Goal: Information Seeking & Learning: Check status

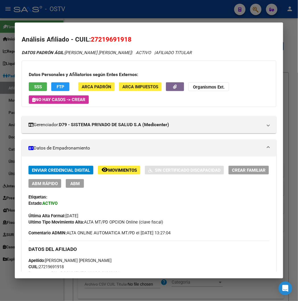
scroll to position [95, 0]
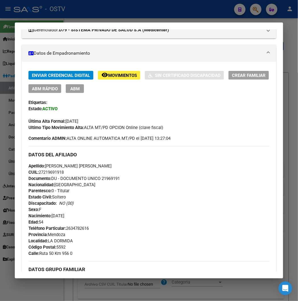
click at [100, 0] on div at bounding box center [149, 150] width 298 height 301
click at [100, 1] on div at bounding box center [149, 150] width 298 height 301
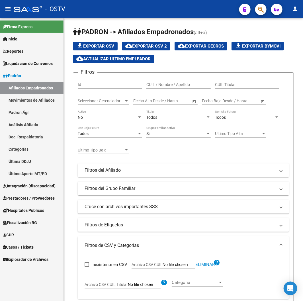
click at [122, 9] on div "- OSTV" at bounding box center [124, 9] width 221 height 13
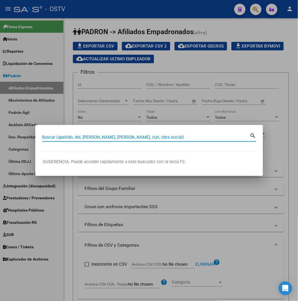
paste input "27227991114"
type input "27227991114"
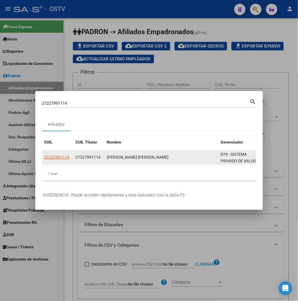
drag, startPoint x: 50, startPoint y: 156, endPoint x: 48, endPoint y: 155, distance: 2.9
click at [50, 156] on datatable-body-cell "27227991114" at bounding box center [57, 157] width 31 height 14
click at [48, 155] on div "27227991114" at bounding box center [57, 157] width 27 height 7
click at [47, 155] on div "27227991114" at bounding box center [57, 157] width 27 height 7
click at [46, 155] on span "27227991114" at bounding box center [56, 157] width 25 height 5
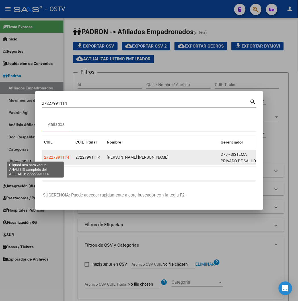
type textarea "27227991114"
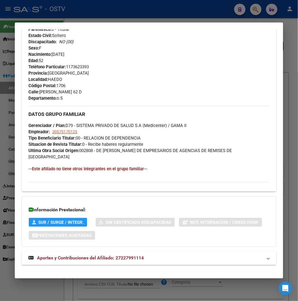
click at [71, 255] on span "Aportes y Contribuciones del Afiliado: 27227991114" at bounding box center [90, 257] width 107 height 5
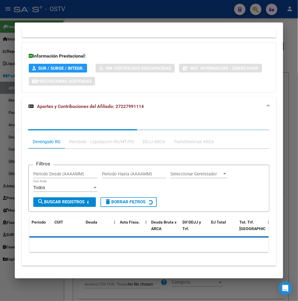
scroll to position [411, 0]
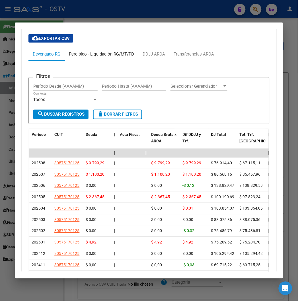
click at [89, 51] on div "Percibido - Liquidación RG/MT/PD" at bounding box center [101, 54] width 65 height 6
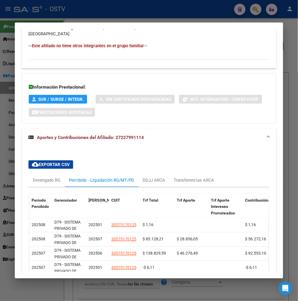
scroll to position [411, 0]
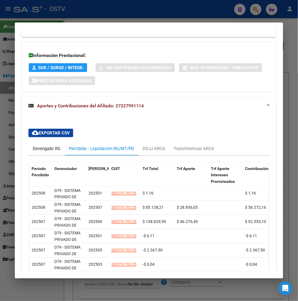
click at [30, 147] on div "Devengado RG" at bounding box center [46, 149] width 36 height 14
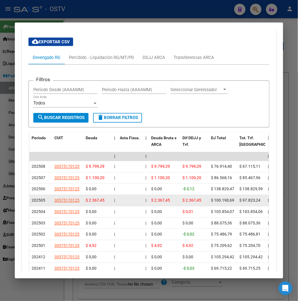
scroll to position [506, 0]
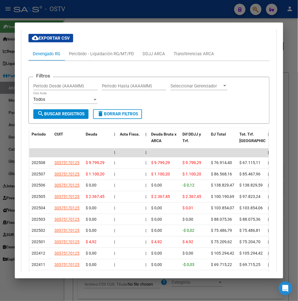
drag, startPoint x: 69, startPoint y: 275, endPoint x: 86, endPoint y: 274, distance: 16.8
click at [86, 274] on mat-dialog-container "Análisis Afiliado - CUIL: 27227991114 DATOS PADRÓN ÁGIL: AYRES SILVINA ANDREA |…" at bounding box center [149, 149] width 268 height 255
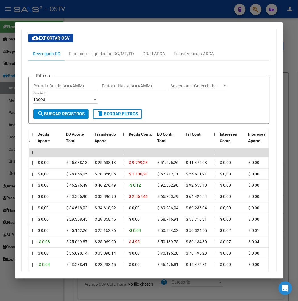
scroll to position [0, 253]
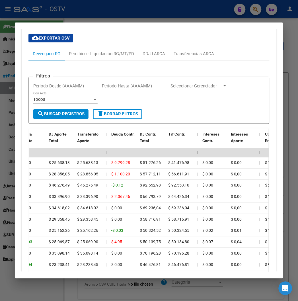
click at [107, 13] on div at bounding box center [149, 150] width 298 height 301
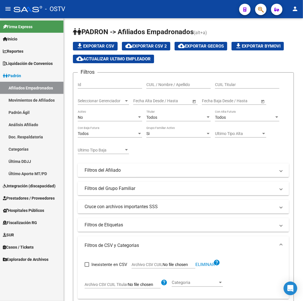
click at [116, 11] on div "- OSTV" at bounding box center [124, 9] width 221 height 13
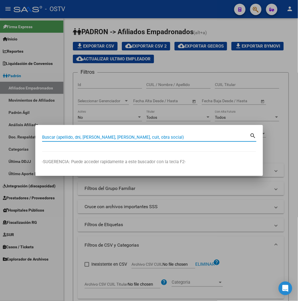
paste input "22416772"
type input "22416772"
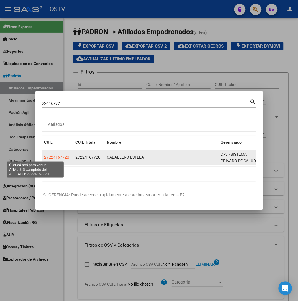
click at [44, 155] on span "27224167720" at bounding box center [56, 157] width 25 height 5
type textarea "27224167720"
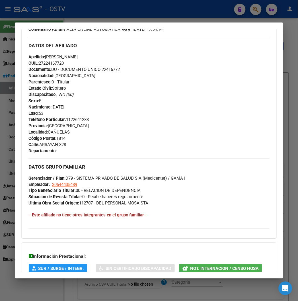
scroll to position [256, 0]
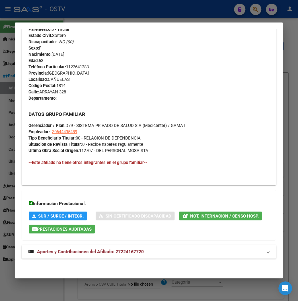
click at [121, 249] on span "Aportes y Contribuciones del Afiliado: 27224167720" at bounding box center [90, 251] width 107 height 5
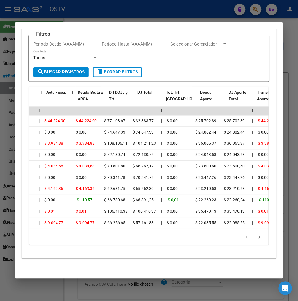
scroll to position [0, 60]
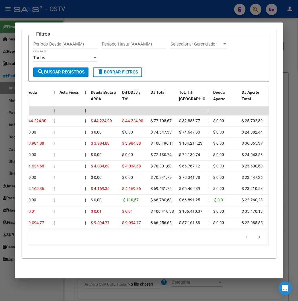
drag, startPoint x: 70, startPoint y: 231, endPoint x: 36, endPoint y: 231, distance: 34.4
click at [36, 231] on div "179.769.313.486.231.570.000.000.000.000.000.000.000.000.000.000.000.000.000.000…" at bounding box center [148, 237] width 239 height 14
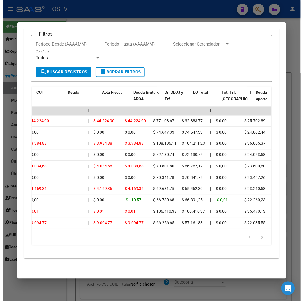
scroll to position [0, 0]
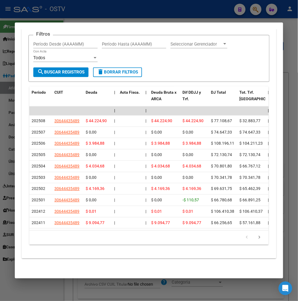
drag, startPoint x: 85, startPoint y: 3, endPoint x: 75, endPoint y: 5, distance: 10.4
click at [85, 3] on div at bounding box center [149, 150] width 298 height 301
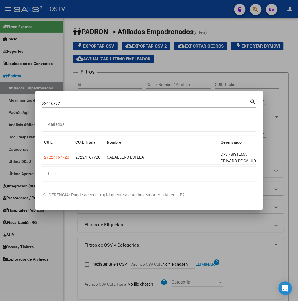
click at [90, 10] on div at bounding box center [149, 150] width 298 height 301
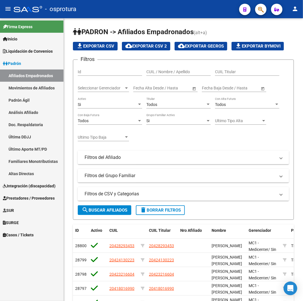
scroll to position [119, 0]
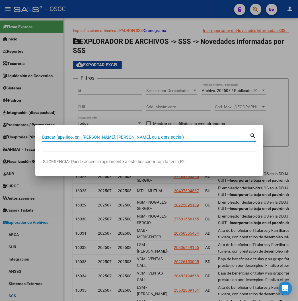
scroll to position [278, 0]
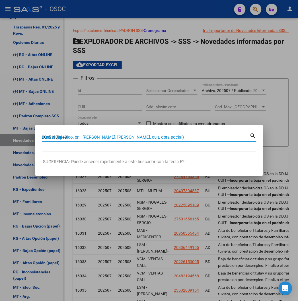
type input "20451989449"
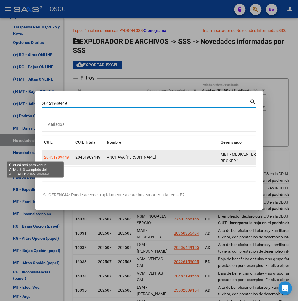
click at [44, 159] on span "20451989449" at bounding box center [56, 157] width 25 height 5
type textarea "20451989449"
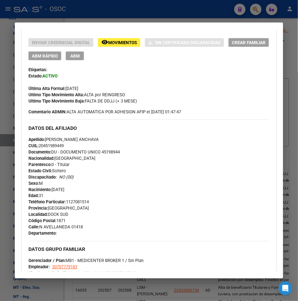
scroll to position [126, 0]
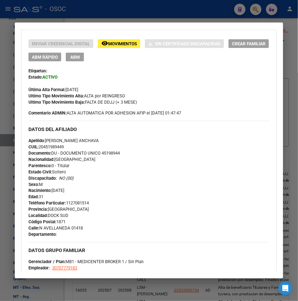
click at [101, 46] on mat-icon "remove_red_eye" at bounding box center [104, 43] width 7 height 7
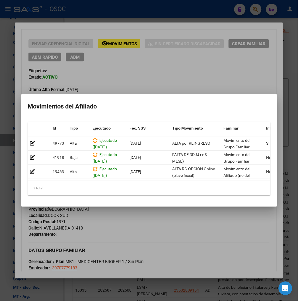
click at [101, 49] on div at bounding box center [149, 150] width 298 height 301
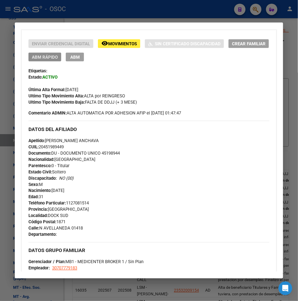
click at [41, 55] on span "ABM Rápido" at bounding box center [45, 57] width 26 height 5
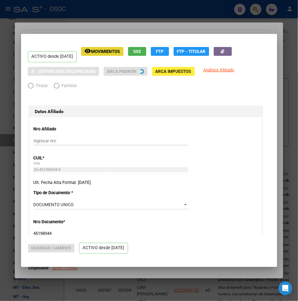
click at [101, 50] on span "Movimientos" at bounding box center [105, 51] width 29 height 5
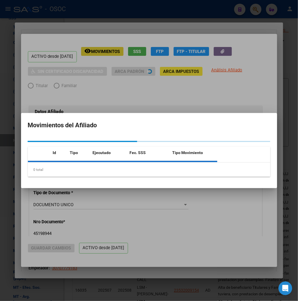
radio input "true"
type input "30-70777918-3"
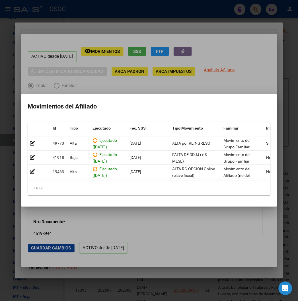
click at [103, 33] on div at bounding box center [149, 150] width 298 height 301
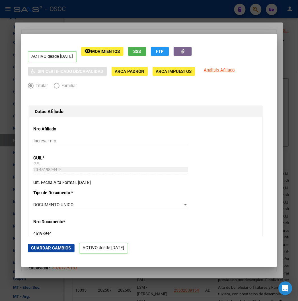
click at [103, 34] on mat-dialog-container "ACTIVO desde [DATE] remove_red_eye Movimientos SSS FTP Sin Certificado Discapac…" at bounding box center [149, 150] width 256 height 233
click at [104, 30] on div at bounding box center [149, 150] width 298 height 301
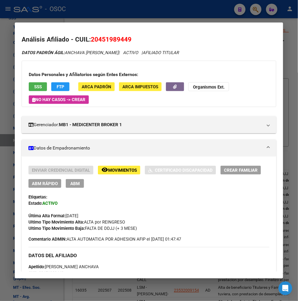
click at [104, 30] on mat-dialog-content "Análisis Afiliado - CUIL: 20451989449 DATOS PADRÓN ÁGIL: ANCHAVA [PERSON_NAME] …" at bounding box center [149, 150] width 268 height 242
click at [129, 17] on div at bounding box center [149, 150] width 298 height 301
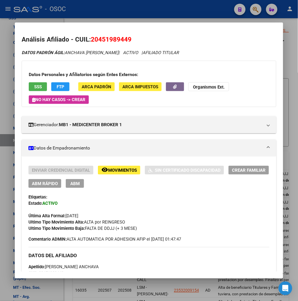
click at [129, 17] on div at bounding box center [149, 150] width 298 height 301
click at [129, 17] on mat-toolbar "menu - OSOC person" at bounding box center [149, 9] width 298 height 18
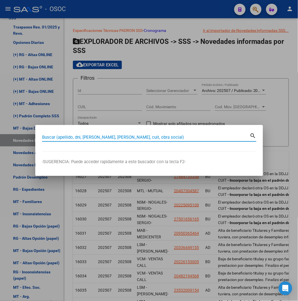
paste input "38670380"
type input "38670380"
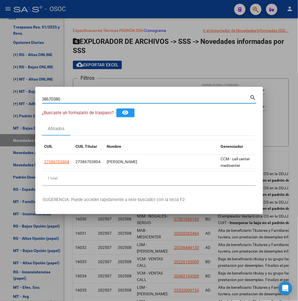
click at [42, 154] on datatable-header "CUIL CUIL Titular Nombre Gerenciador Activo" at bounding box center [170, 147] width 257 height 14
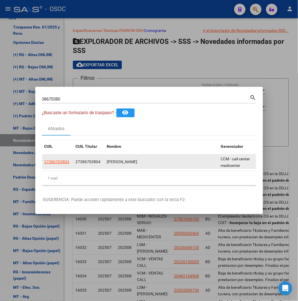
click at [42, 158] on datatable-body-cell "27386703804" at bounding box center [57, 161] width 31 height 14
click at [44, 158] on app-link-go-to "27386703804" at bounding box center [56, 161] width 25 height 7
click at [44, 160] on span "27386703804" at bounding box center [56, 161] width 25 height 5
copy span "27386703804"
type textarea "27386703804"
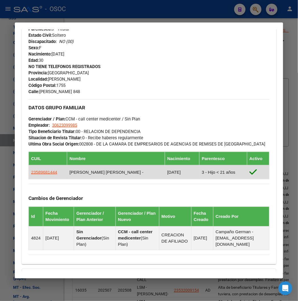
scroll to position [336, 0]
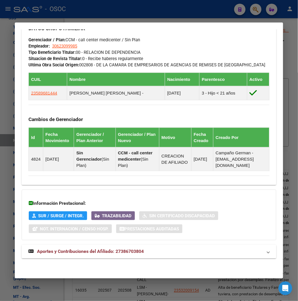
click at [118, 256] on mat-expansion-panel-header "Aportes y Contribuciones del Afiliado: 27386703804" at bounding box center [149, 252] width 254 height 14
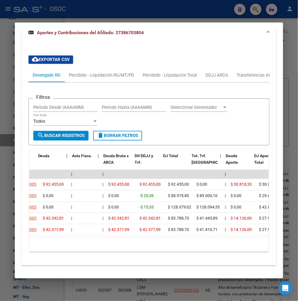
scroll to position [0, 48]
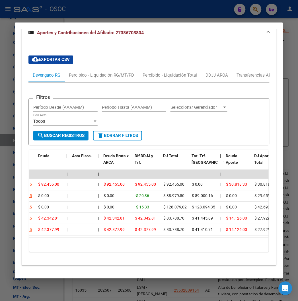
click at [97, 237] on datatable-body "| | | | | | | | | | | | | 202508 30623099985 $ 92.455,00 | | $ 92.455,00 $ 92.4…" at bounding box center [154, 203] width 251 height 67
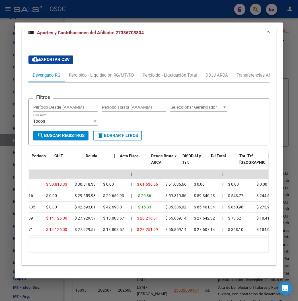
scroll to position [0, 0]
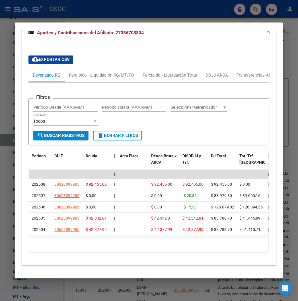
drag, startPoint x: 62, startPoint y: 245, endPoint x: 69, endPoint y: 245, distance: 6.8
click at [69, 245] on div "10 total 1" at bounding box center [148, 245] width 239 height 14
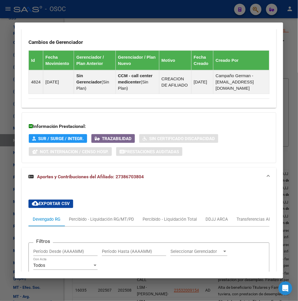
scroll to position [570, 0]
